Goal: Book appointment/travel/reservation

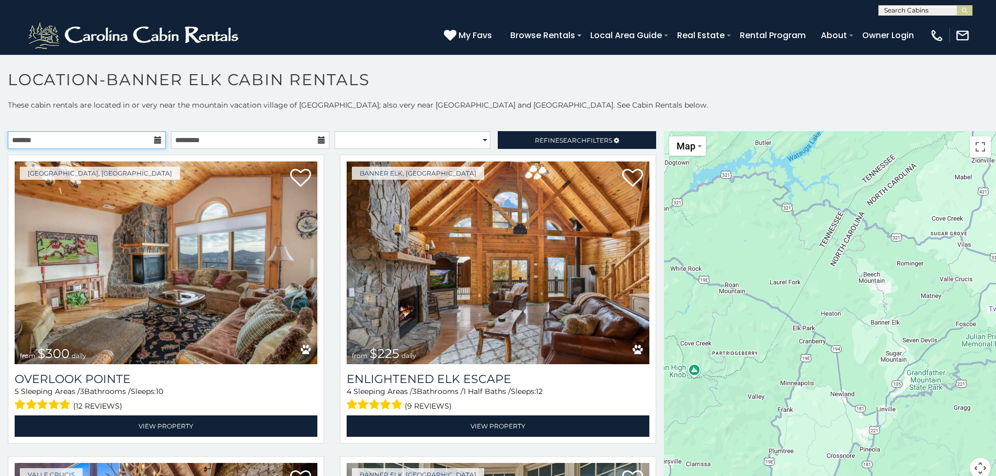
click at [119, 143] on input "text" at bounding box center [87, 140] width 158 height 18
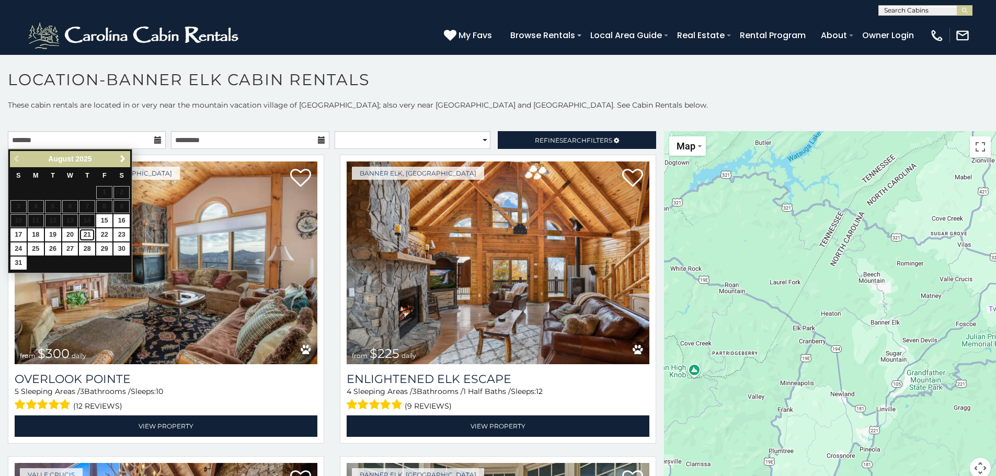
click at [90, 231] on link "21" at bounding box center [87, 234] width 16 height 13
type input "**********"
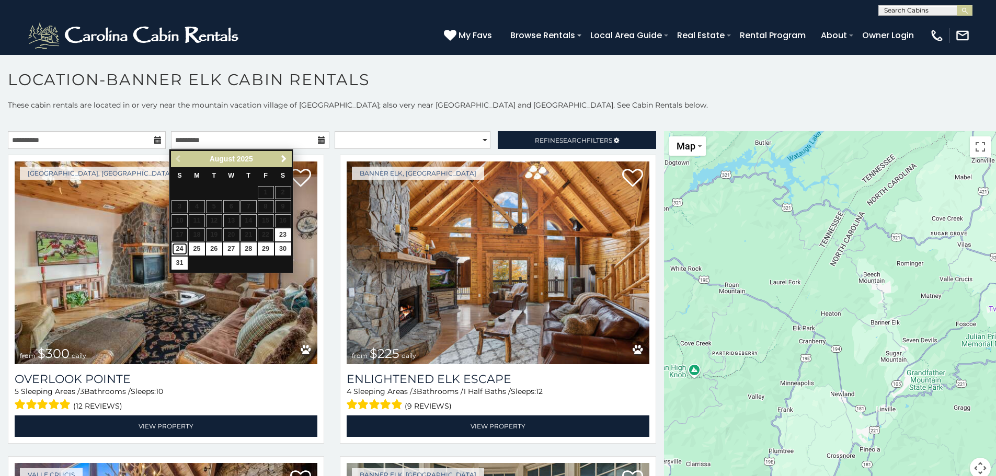
click at [182, 248] on link "24" at bounding box center [179, 248] width 16 height 13
type input "**********"
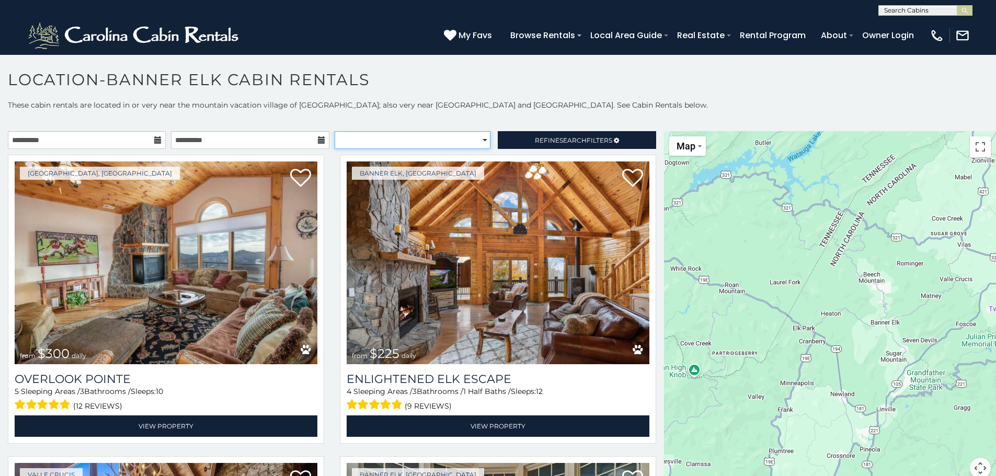
click at [476, 141] on select "**********" at bounding box center [412, 140] width 156 height 18
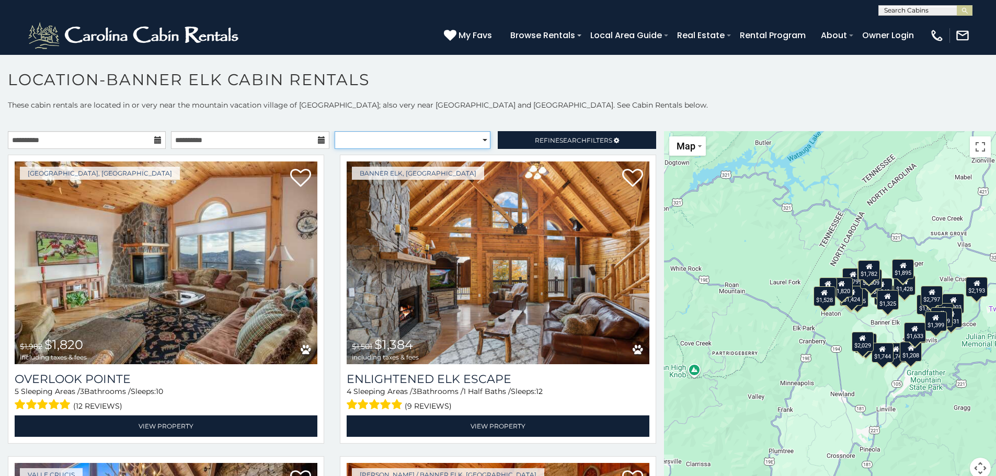
select select "*********"
click at [334, 131] on select "**********" at bounding box center [412, 140] width 156 height 18
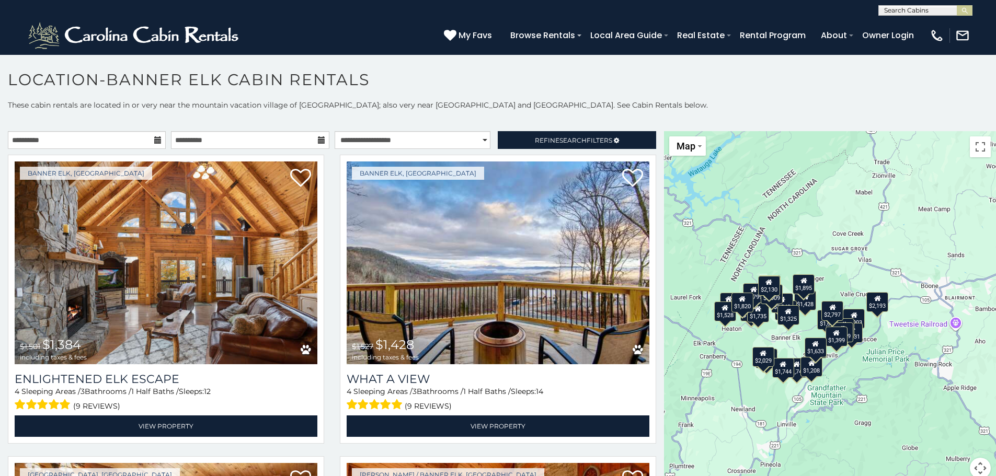
drag, startPoint x: 834, startPoint y: 335, endPoint x: 731, endPoint y: 350, distance: 104.0
click at [731, 350] on div "$1,384 $1,428 $1,820 $2,003 $2,193 $1,424 $1,431 $1,662 $1,714 $1,735 $1,747 $1…" at bounding box center [830, 311] width 332 height 360
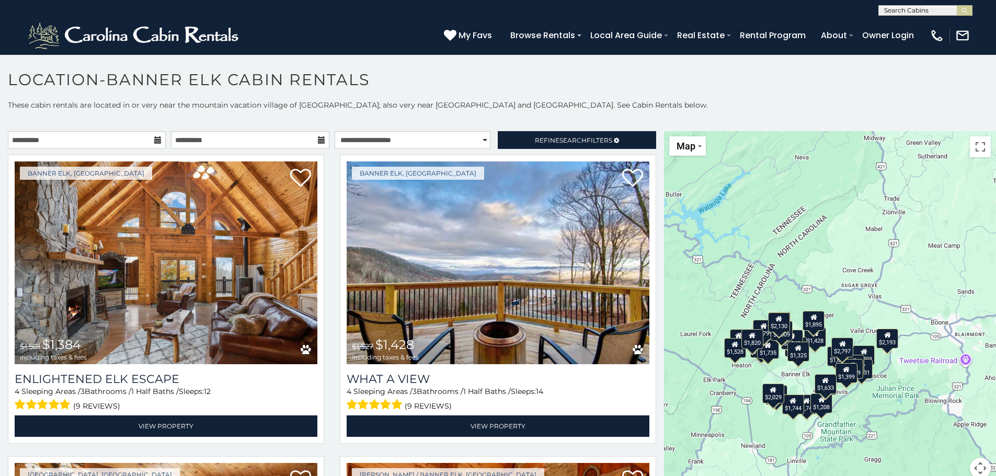
drag, startPoint x: 938, startPoint y: 280, endPoint x: 959, endPoint y: 309, distance: 36.6
click at [959, 309] on div "$1,384 $1,428 $1,820 $2,003 $2,193 $1,424 $1,431 $1,662 $1,714 $1,735 $1,747 $1…" at bounding box center [830, 311] width 332 height 360
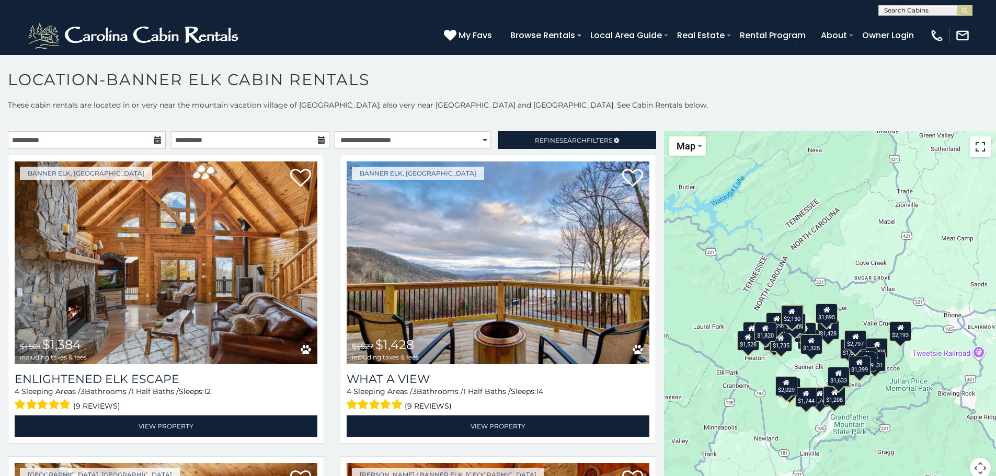
click at [970, 153] on button "Toggle fullscreen view" at bounding box center [979, 146] width 21 height 21
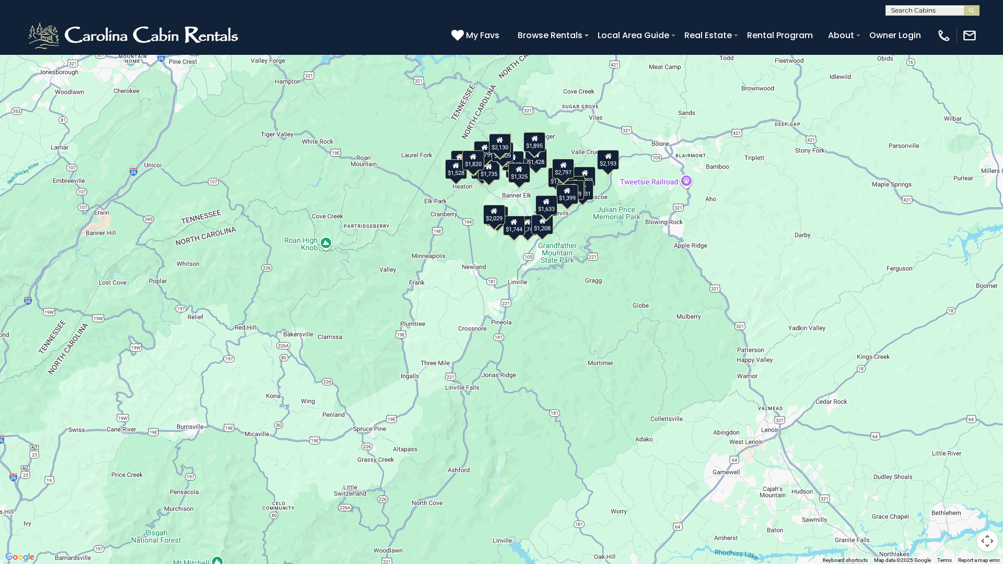
drag, startPoint x: 706, startPoint y: 186, endPoint x: 742, endPoint y: 45, distance: 145.5
click at [742, 45] on div "$1,384 $1,428 $1,820 $2,003 $2,193 $1,424 $1,431 $1,662 $1,714 $1,735 $1,747 $1…" at bounding box center [501, 282] width 1003 height 564
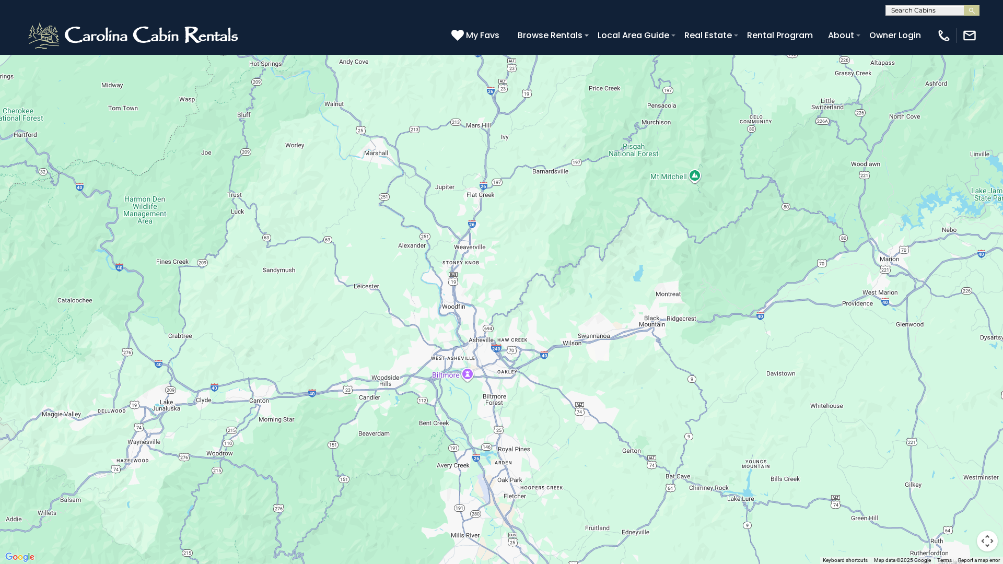
drag, startPoint x: 366, startPoint y: 357, endPoint x: 812, endPoint y: 5, distance: 567.8
click at [812, 5] on div "$1,384 $1,428 $1,820 $2,003 $2,193 $1,424 $1,431 $1,662 $1,714 $1,735 $1,747 $1…" at bounding box center [501, 282] width 1003 height 564
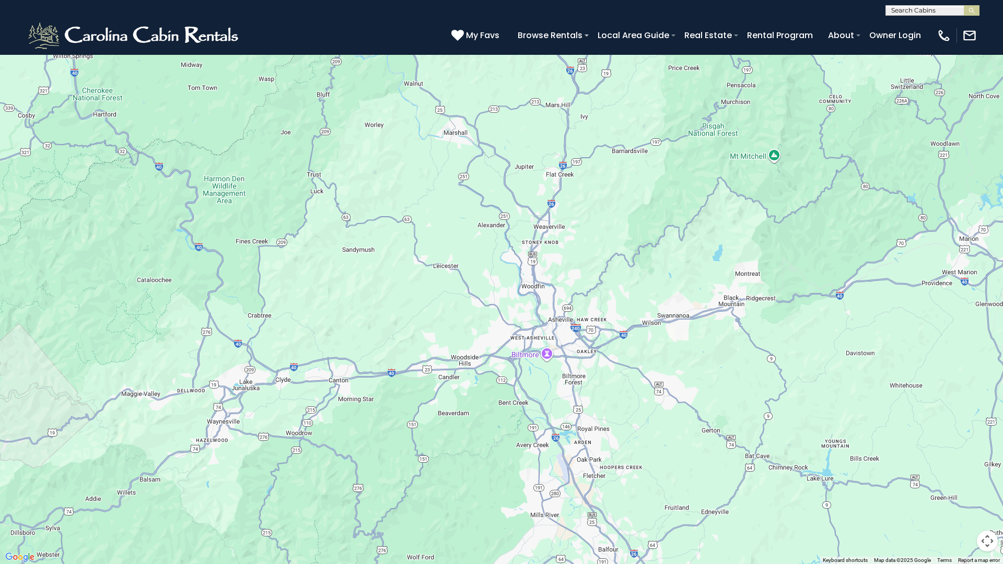
drag, startPoint x: 390, startPoint y: 352, endPoint x: 464, endPoint y: 338, distance: 74.9
click at [468, 338] on div "$1,384 $1,428 $1,820 $2,003 $2,193 $1,424 $1,431 $1,662 $1,714 $1,735 $1,747 $1…" at bounding box center [501, 282] width 1003 height 564
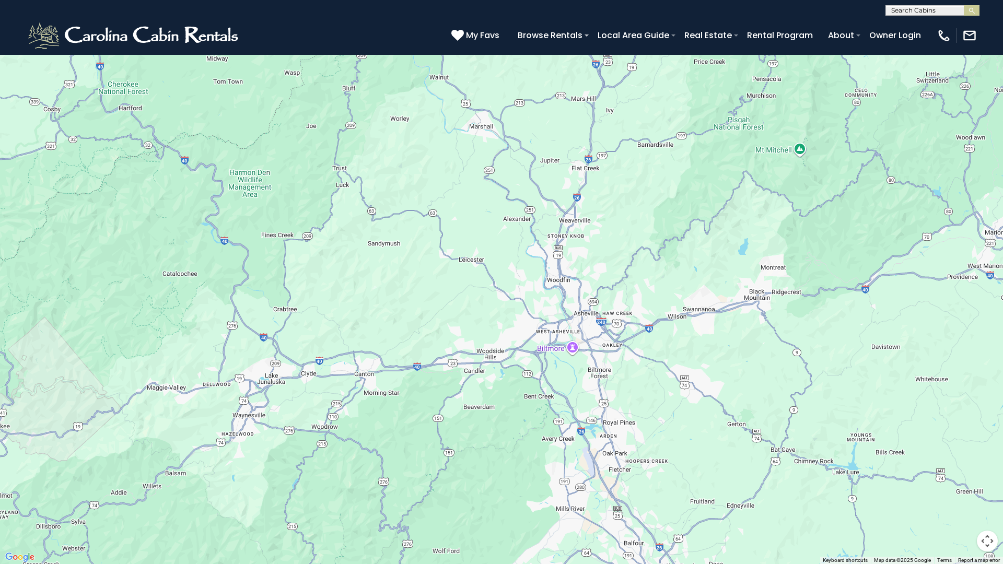
drag, startPoint x: 376, startPoint y: 338, endPoint x: 460, endPoint y: 319, distance: 86.2
click at [460, 319] on div "$1,384 $1,428 $1,820 $2,003 $2,193 $1,424 $1,431 $1,662 $1,714 $1,735 $1,747 $1…" at bounding box center [501, 282] width 1003 height 564
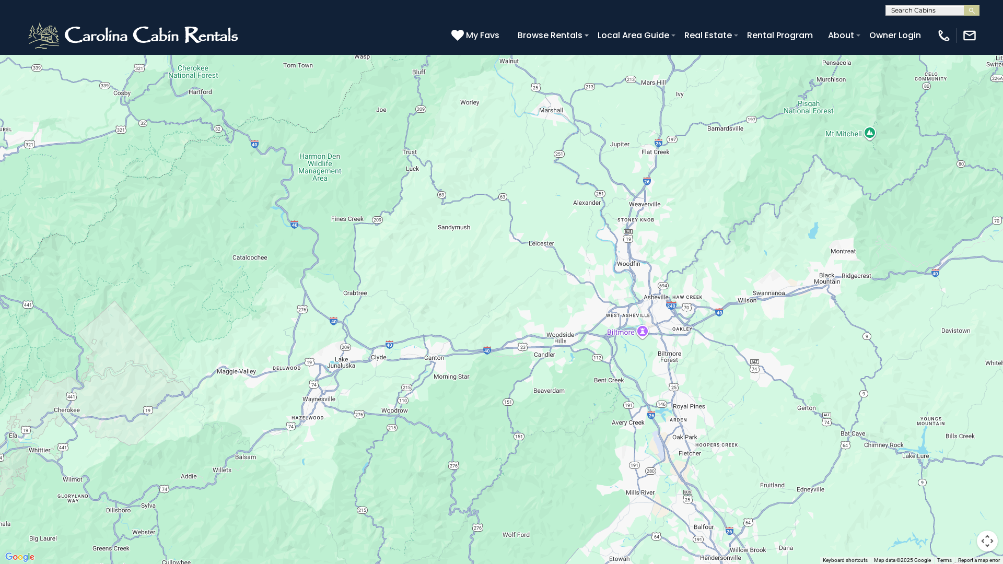
click at [434, 348] on div "$1,384 $1,428 $1,820 $2,003 $2,193 $1,424 $1,431 $1,662 $1,714 $1,735 $1,747 $1…" at bounding box center [501, 282] width 1003 height 564
click at [995, 15] on button "Toggle fullscreen view" at bounding box center [987, 15] width 21 height 21
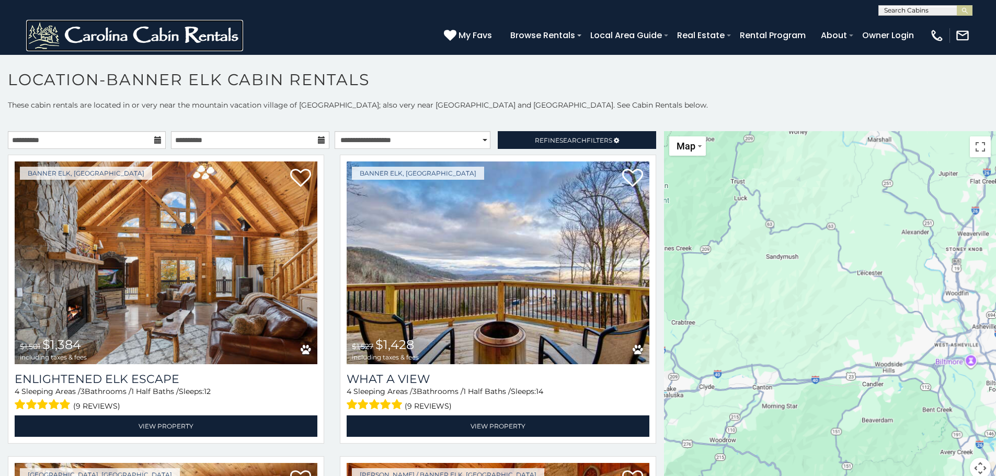
click at [196, 35] on img at bounding box center [134, 35] width 217 height 31
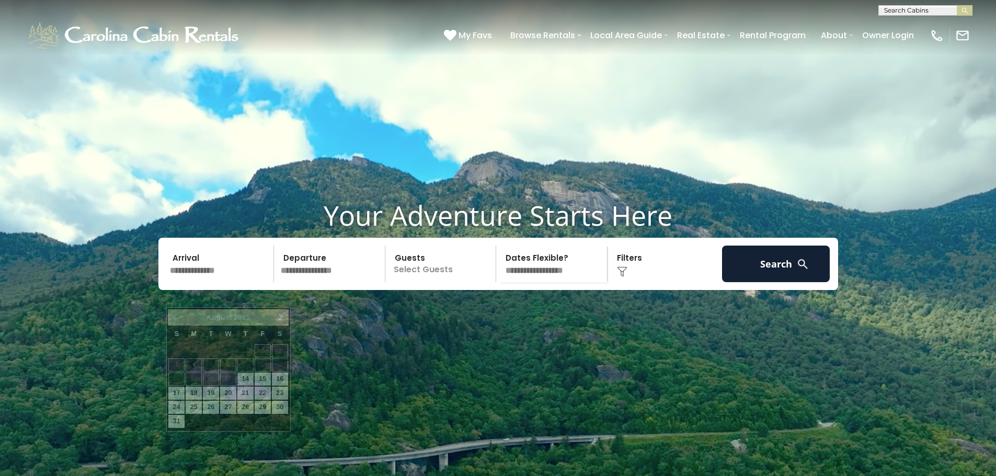
click at [202, 282] on input "text" at bounding box center [220, 264] width 108 height 37
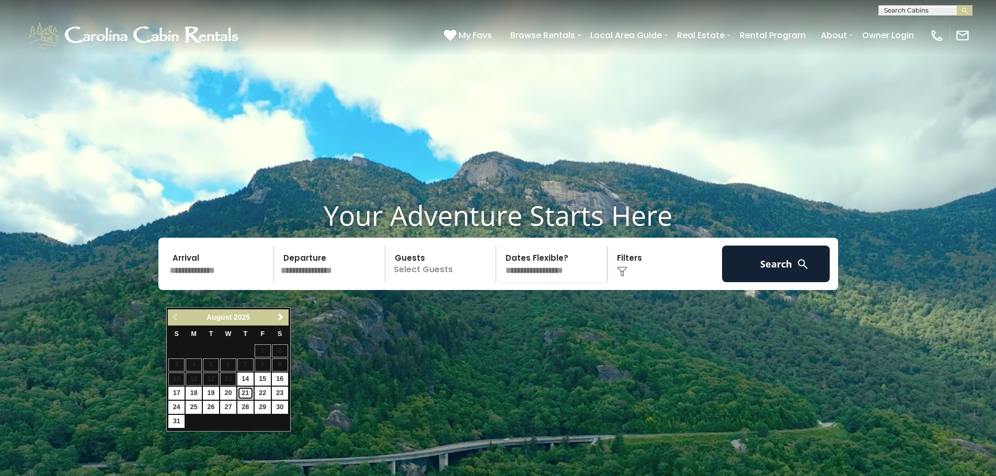
click at [248, 395] on link "21" at bounding box center [245, 393] width 16 height 13
type input "*******"
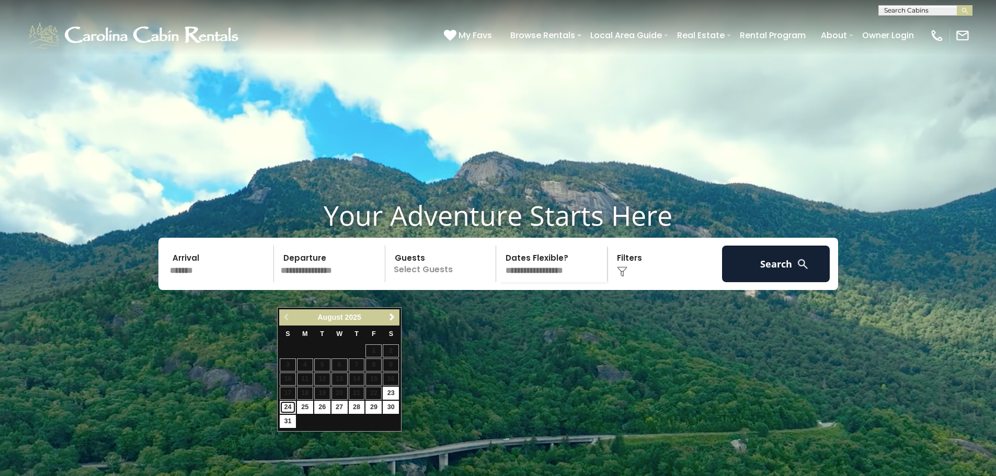
click at [287, 406] on link "24" at bounding box center [288, 407] width 16 height 13
type input "*******"
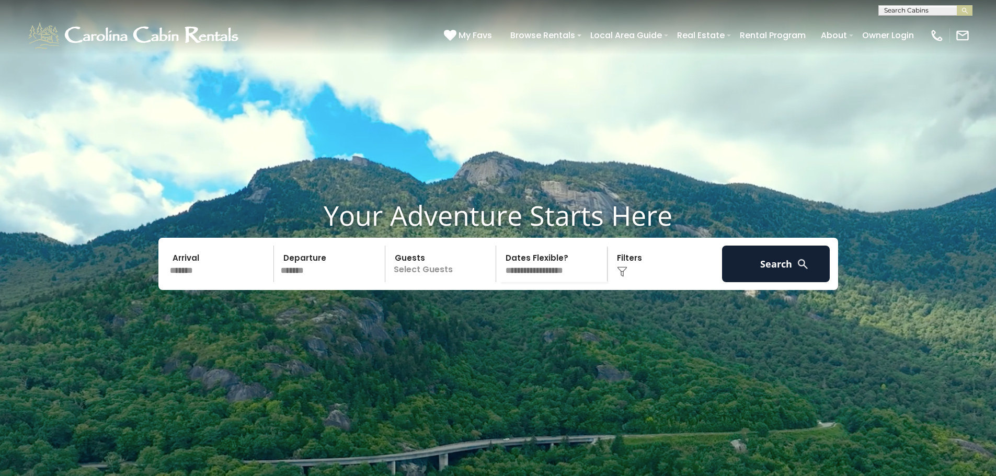
click at [442, 282] on p "Select Guests" at bounding box center [442, 264] width 108 height 37
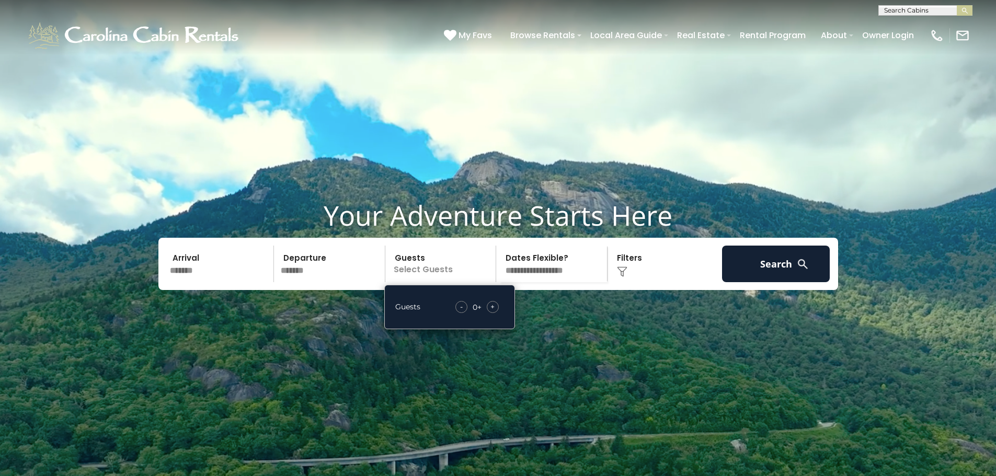
click at [497, 313] on div "+" at bounding box center [493, 307] width 12 height 12
click at [669, 280] on div "Click to Choose" at bounding box center [664, 264] width 108 height 37
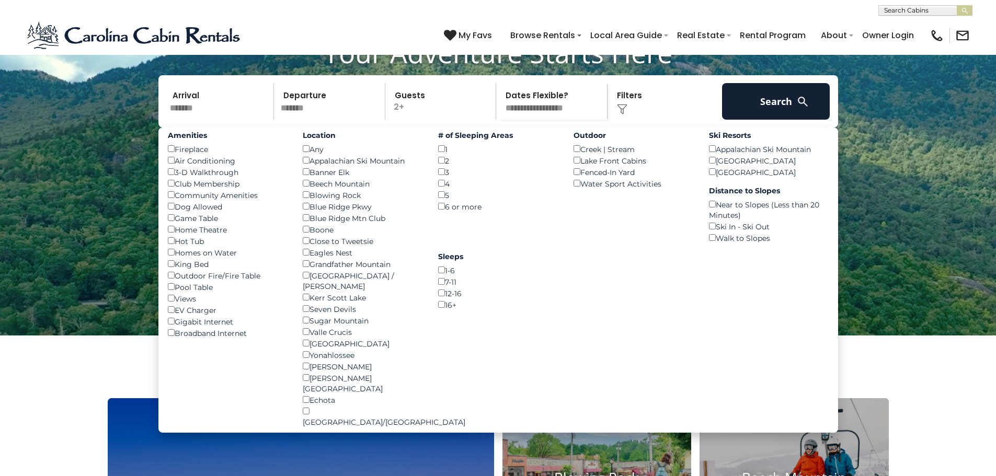
scroll to position [157, 0]
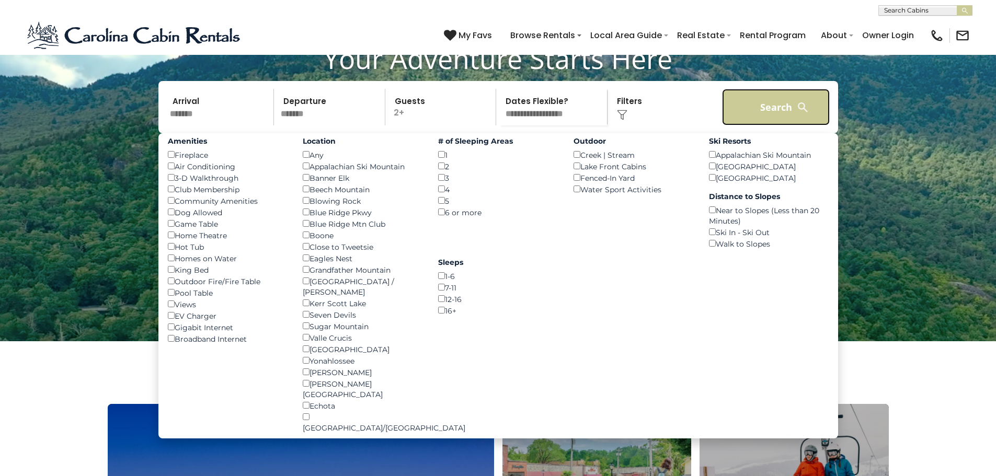
click at [767, 125] on button "Search" at bounding box center [776, 107] width 108 height 37
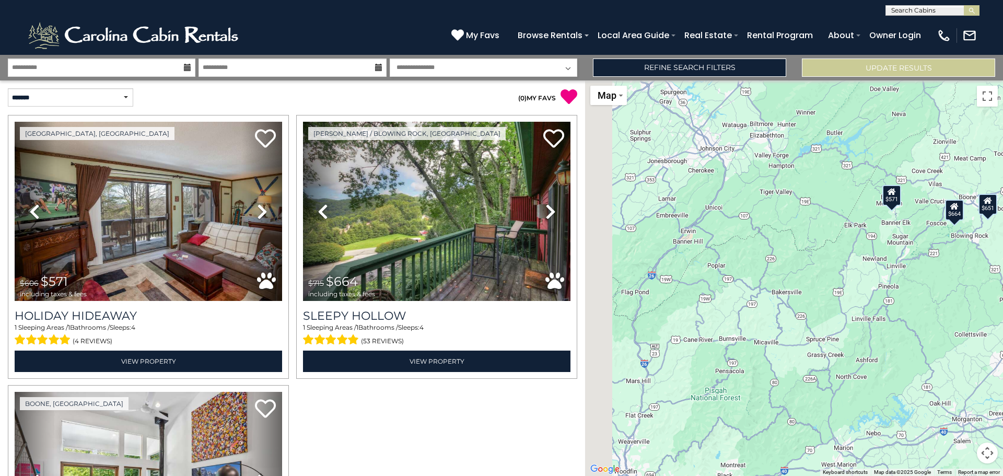
drag, startPoint x: 688, startPoint y: 318, endPoint x: 796, endPoint y: 236, distance: 135.5
click at [796, 236] on div "$571 $664 $651" at bounding box center [794, 278] width 418 height 396
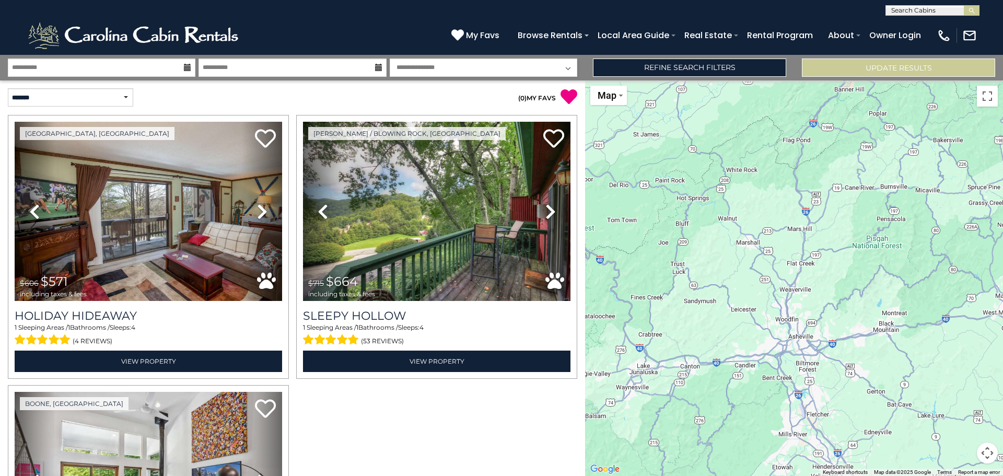
drag, startPoint x: 686, startPoint y: 316, endPoint x: 816, endPoint y: 184, distance: 184.8
click at [816, 184] on div "$571 $664 $651" at bounding box center [794, 278] width 418 height 396
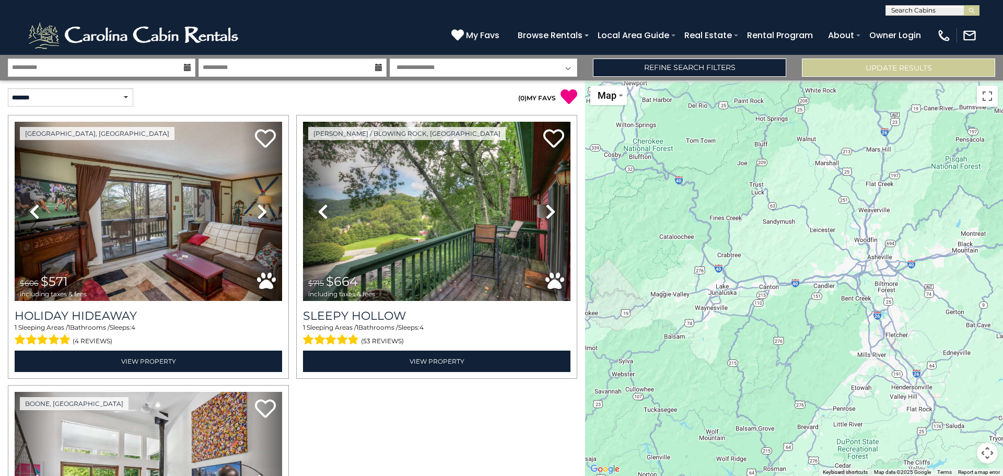
drag, startPoint x: 709, startPoint y: 316, endPoint x: 787, endPoint y: 235, distance: 112.7
click at [787, 235] on div "$571 $664 $651" at bounding box center [794, 278] width 418 height 396
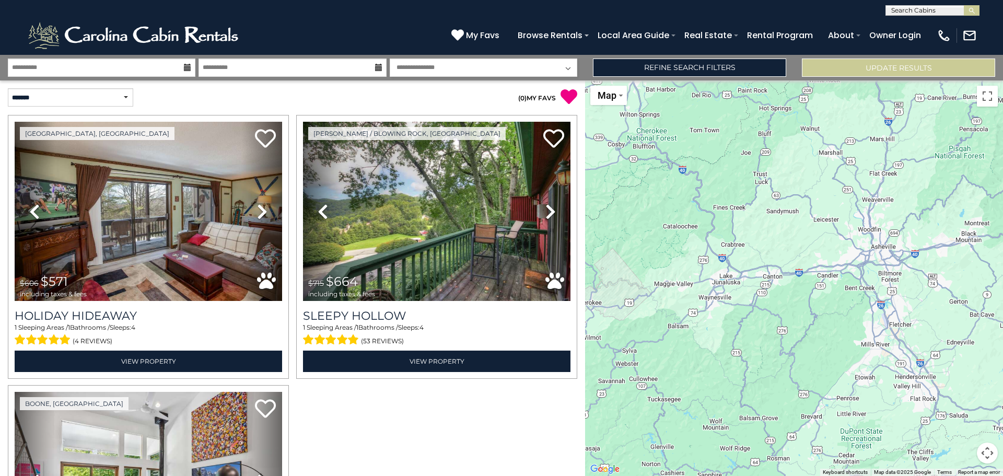
click at [769, 281] on div "$571 $664 $651" at bounding box center [794, 278] width 418 height 396
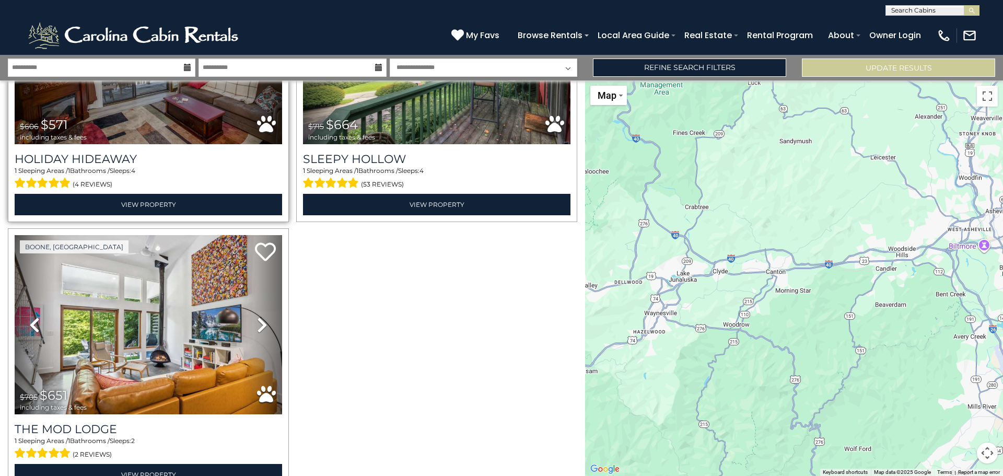
scroll to position [213, 0]
